Goal: Task Accomplishment & Management: Use online tool/utility

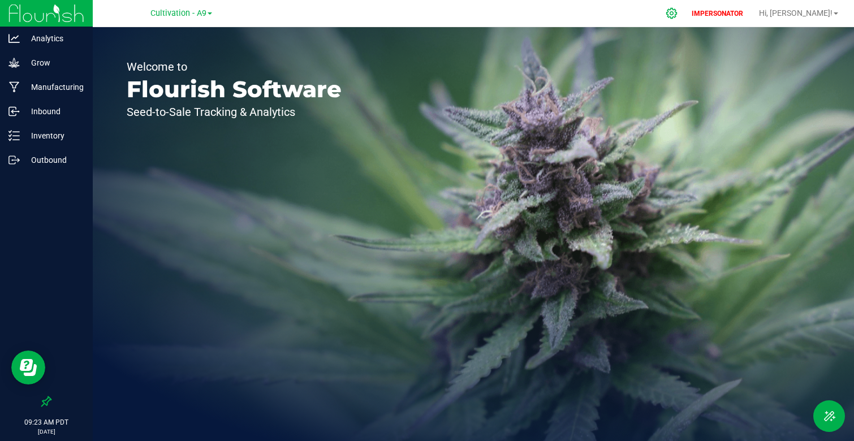
click at [686, 19] on div at bounding box center [672, 13] width 28 height 24
click at [677, 11] on icon at bounding box center [672, 13] width 12 height 12
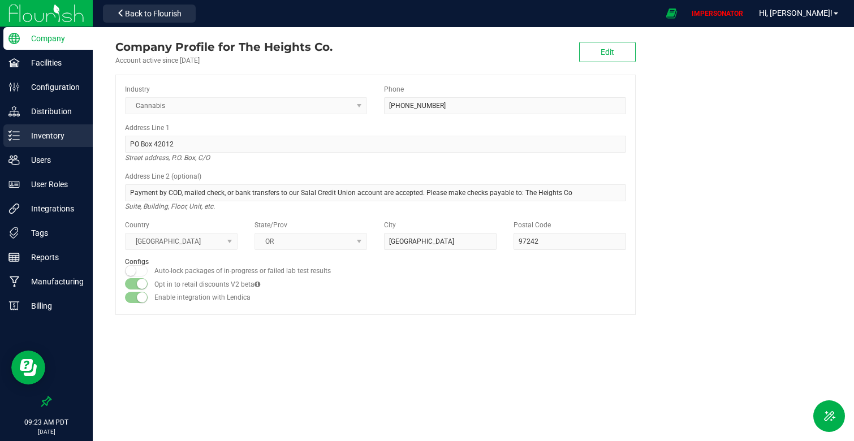
click at [51, 131] on p "Inventory" at bounding box center [54, 136] width 68 height 14
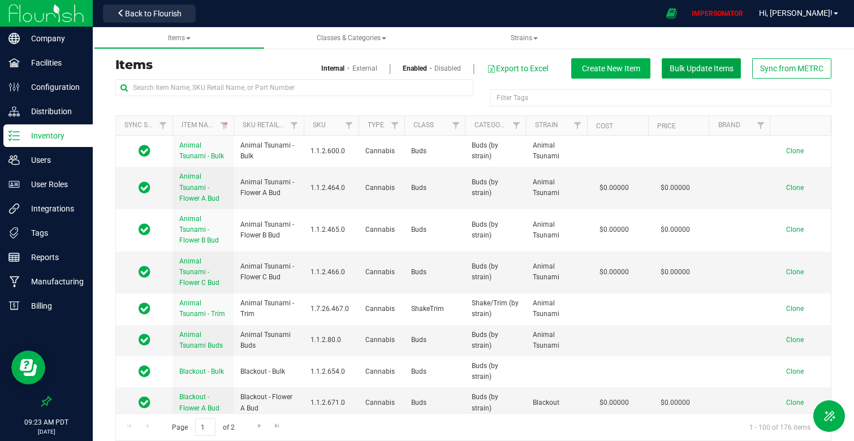
click at [716, 70] on span "Bulk Update Items" at bounding box center [702, 68] width 64 height 9
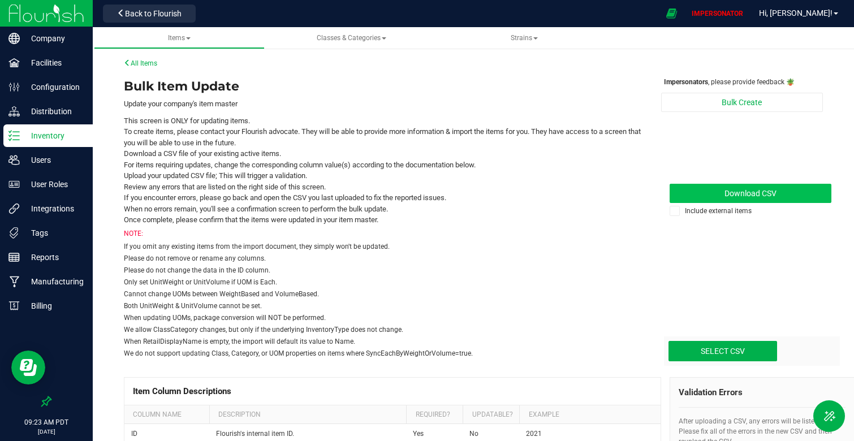
click at [765, 187] on link "Download CSV" at bounding box center [751, 193] width 162 height 19
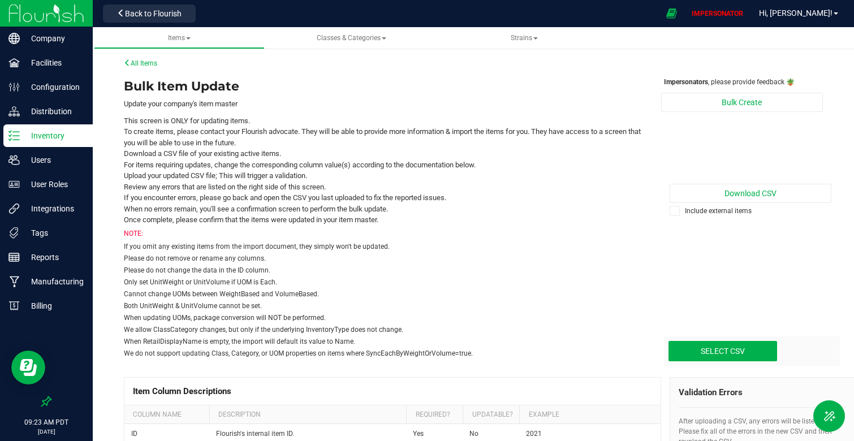
click at [745, 11] on p "IMPERSONATOR" at bounding box center [717, 13] width 61 height 10
